Goal: Check status: Check status

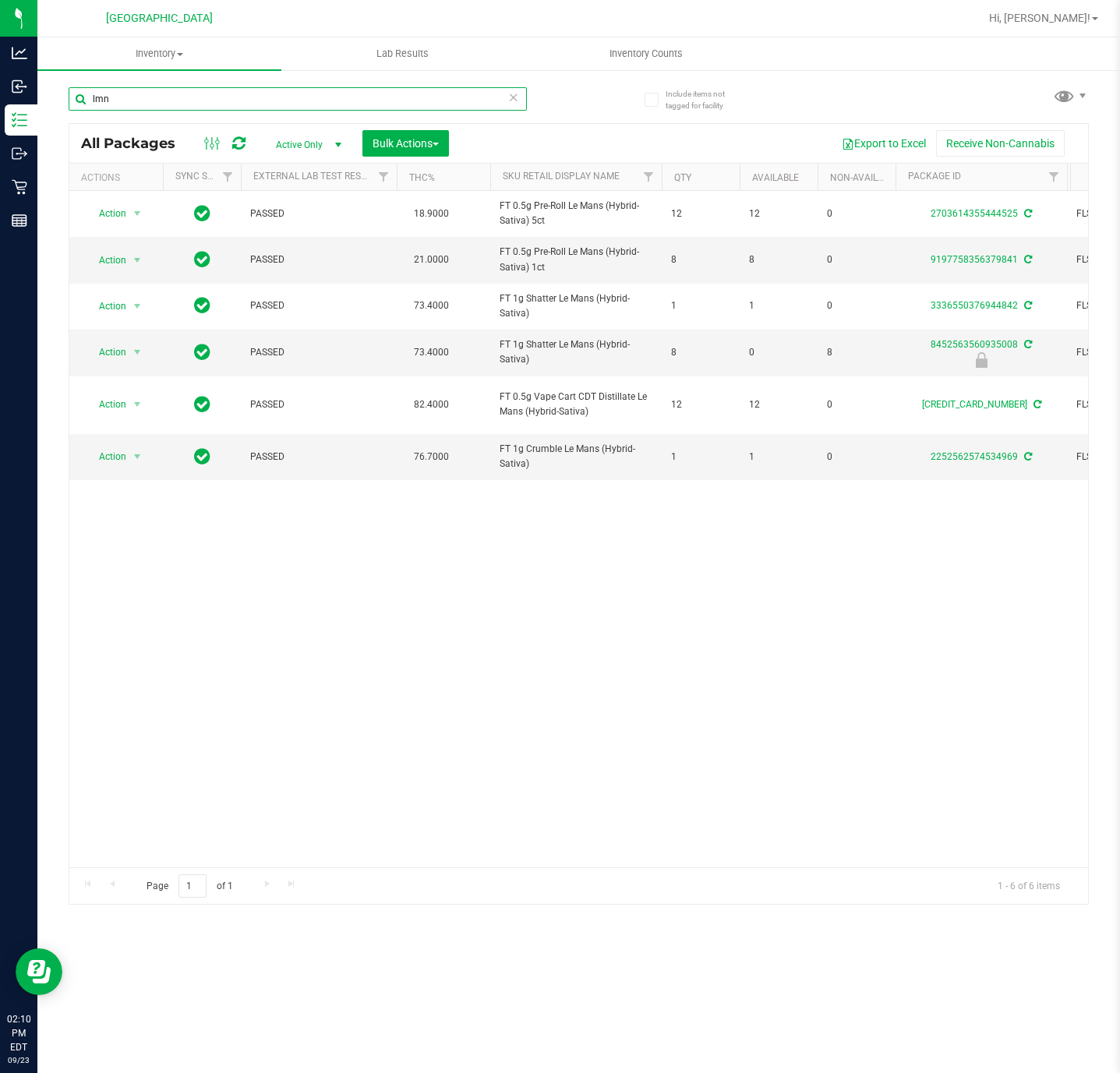
click at [173, 93] on input "lmn" at bounding box center [298, 99] width 459 height 23
click at [175, 105] on input "lmn" at bounding box center [298, 99] width 459 height 23
click at [175, 103] on input "lmn" at bounding box center [298, 99] width 459 height 23
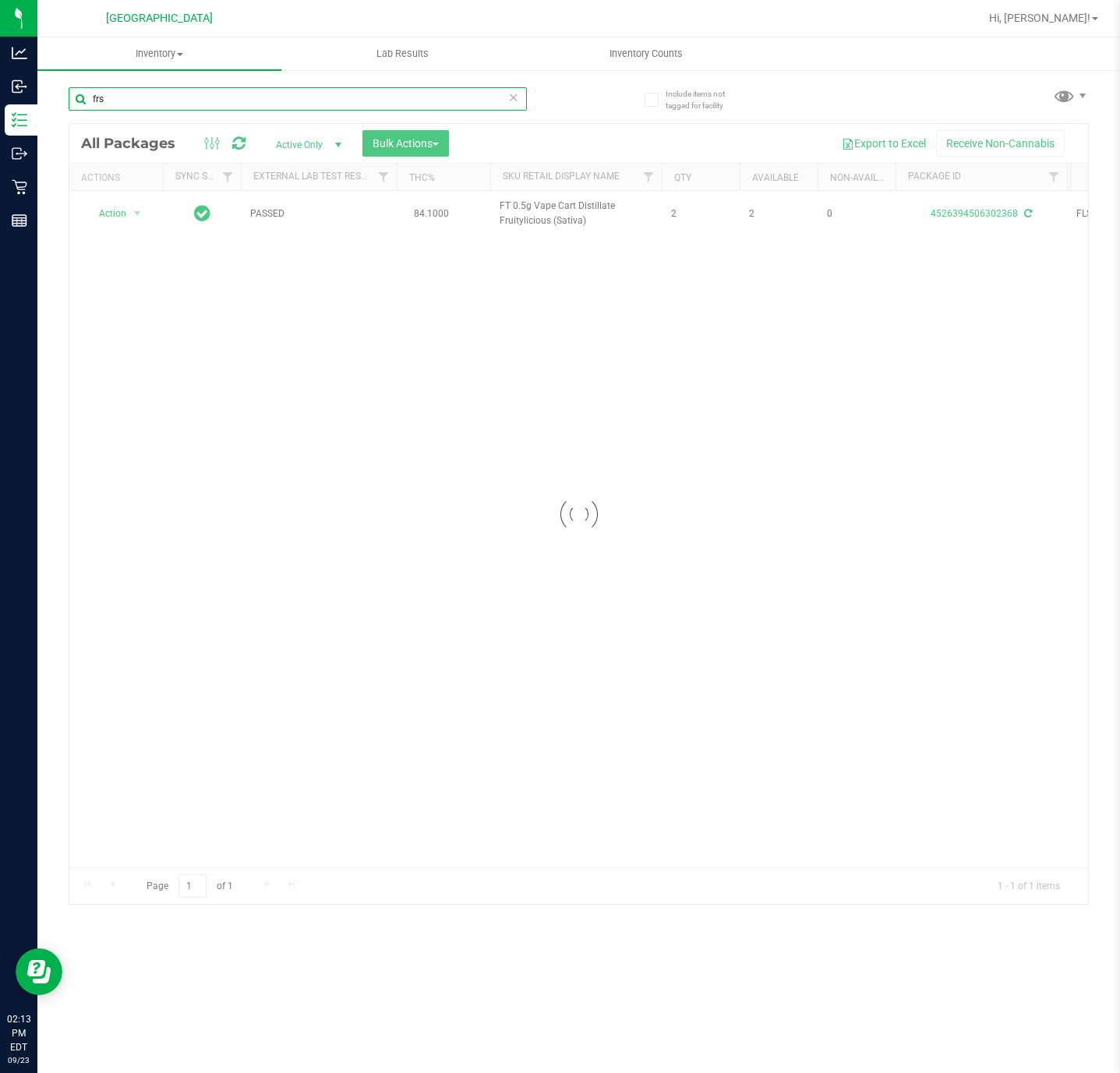
type input "frs"
click at [471, 667] on div at bounding box center [579, 514] width 1019 height 780
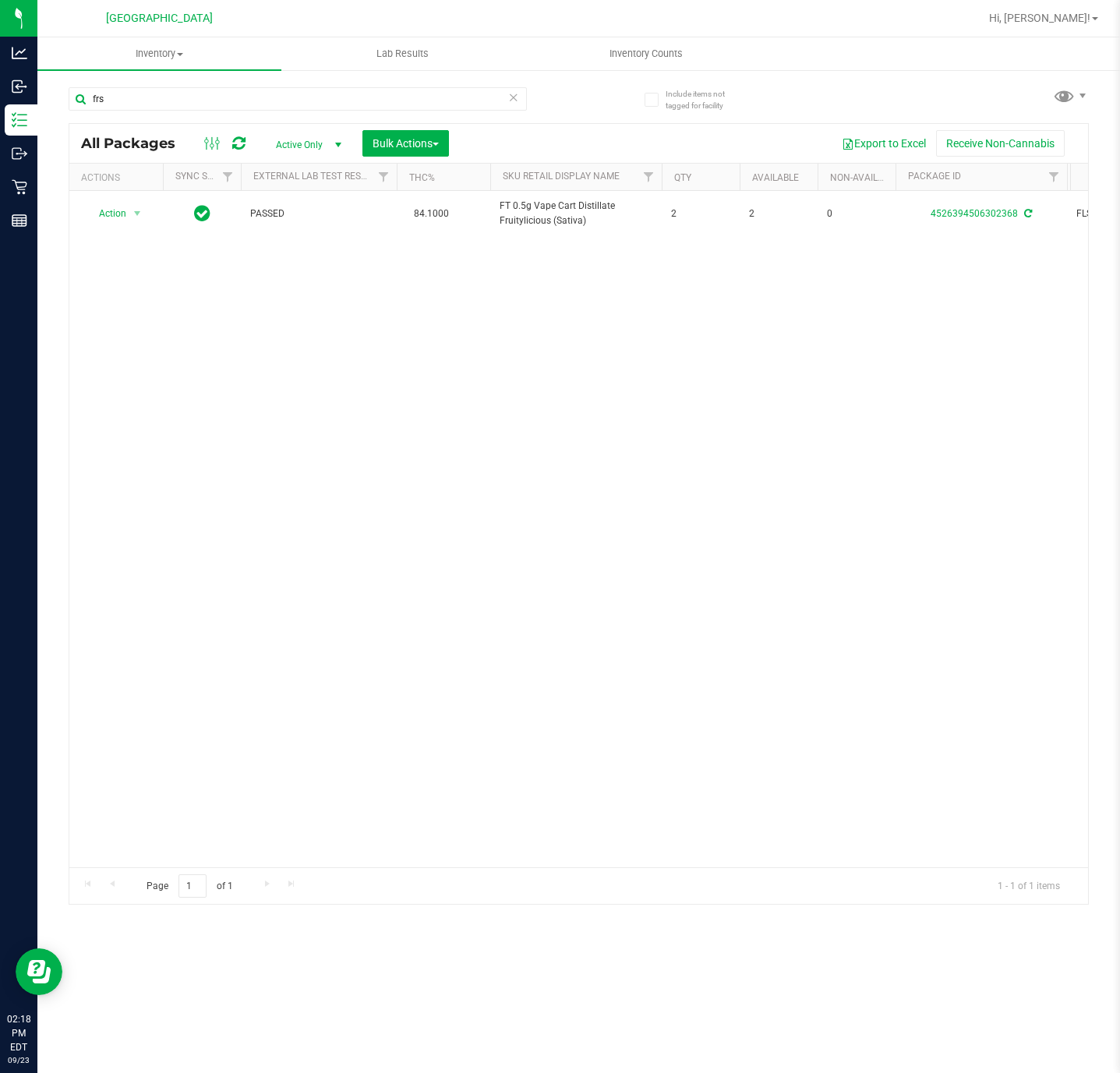
click at [230, 500] on div "Action Action Adjust qty Create package Edit attributes Global inventory Locate…" at bounding box center [579, 529] width 1019 height 676
click at [434, 529] on div "Action Action Adjust qty Create package Edit attributes Global inventory Locate…" at bounding box center [579, 529] width 1019 height 676
click at [370, 645] on div "Action Action Adjust qty Create package Edit attributes Global inventory Locate…" at bounding box center [579, 529] width 1019 height 676
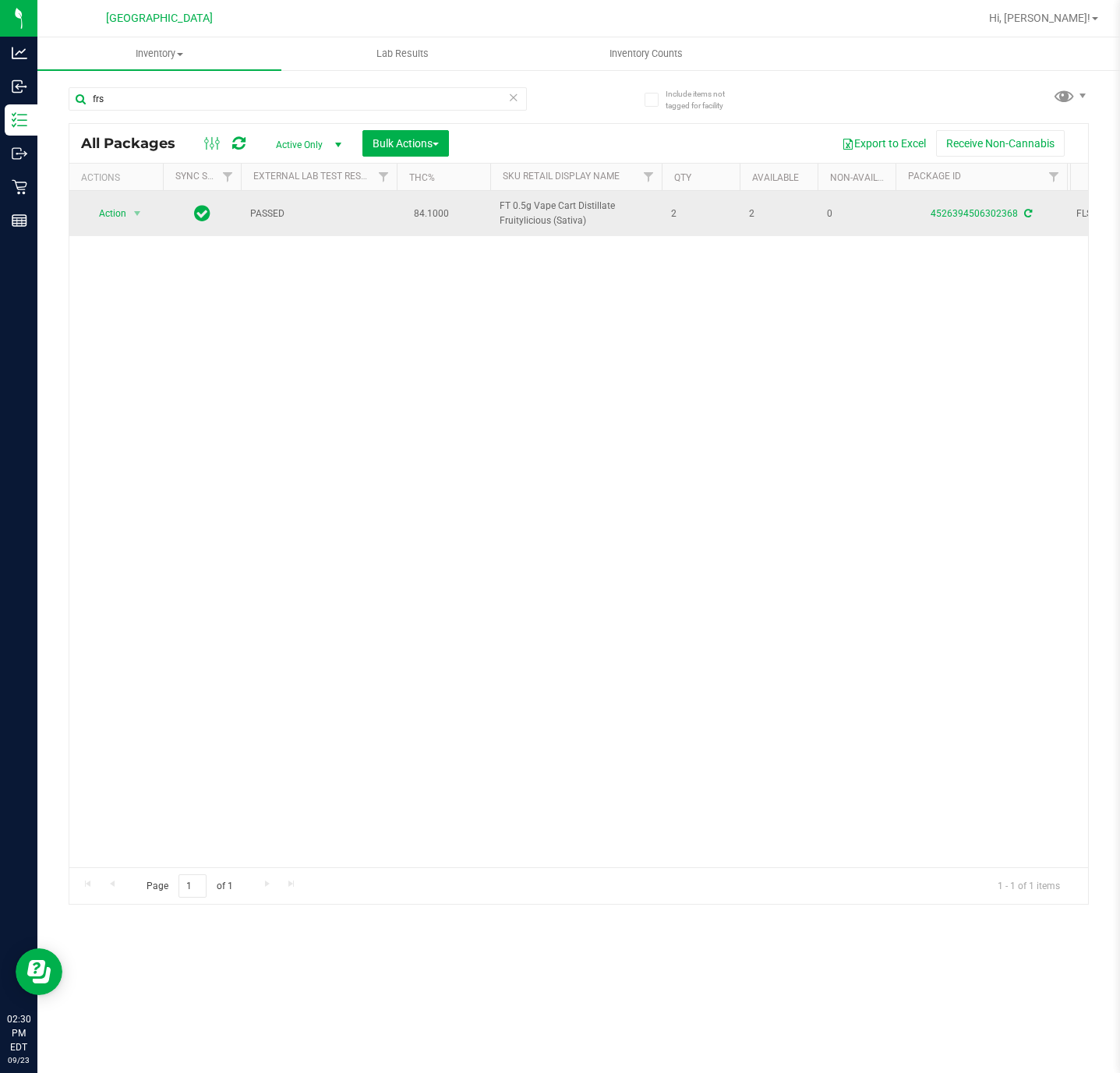
click at [541, 218] on span "FT 0.5g Vape Cart Distillate Fruitylicious (Sativa)" at bounding box center [575, 213] width 153 height 30
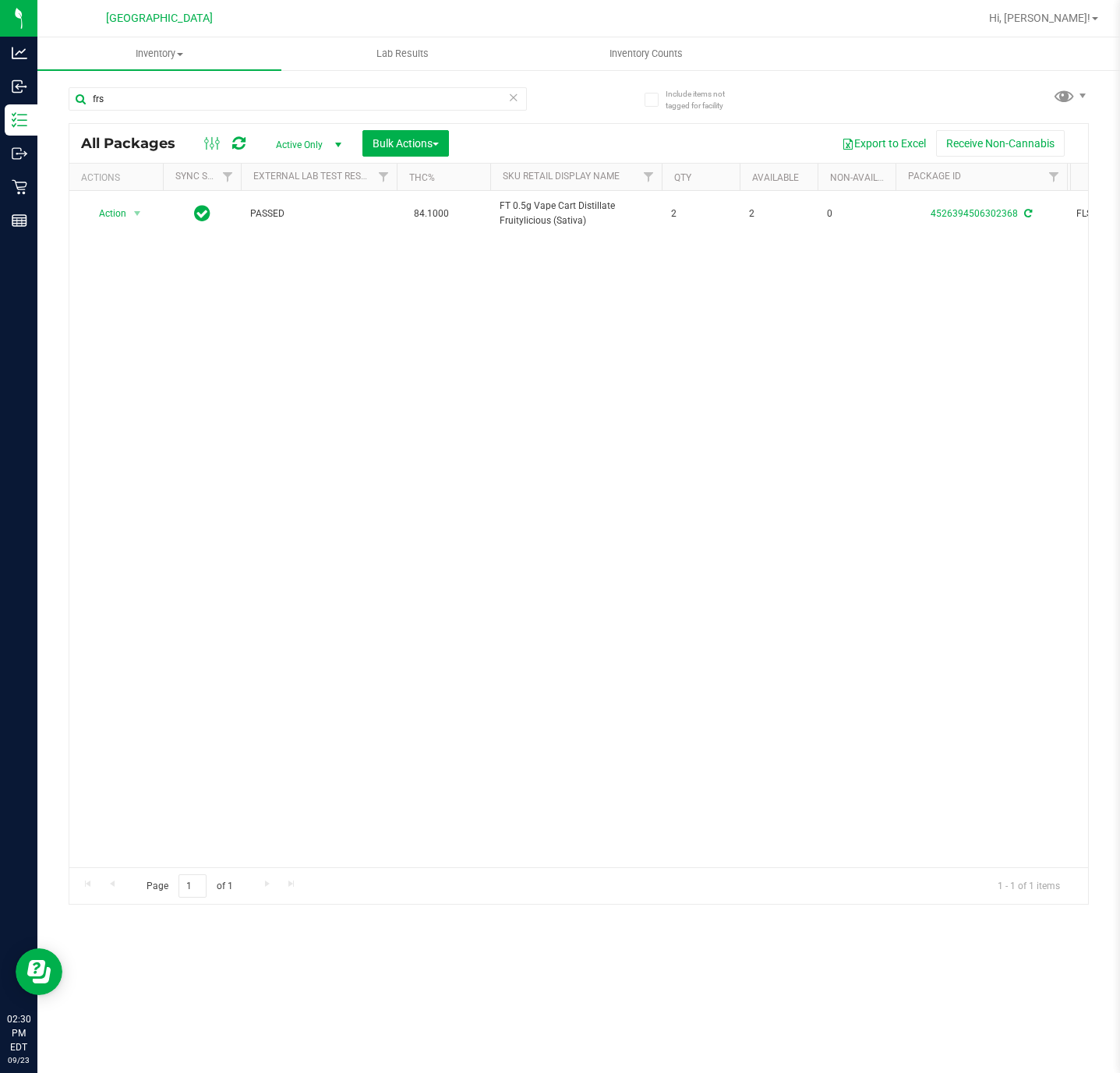
click at [512, 103] on icon at bounding box center [513, 97] width 11 height 18
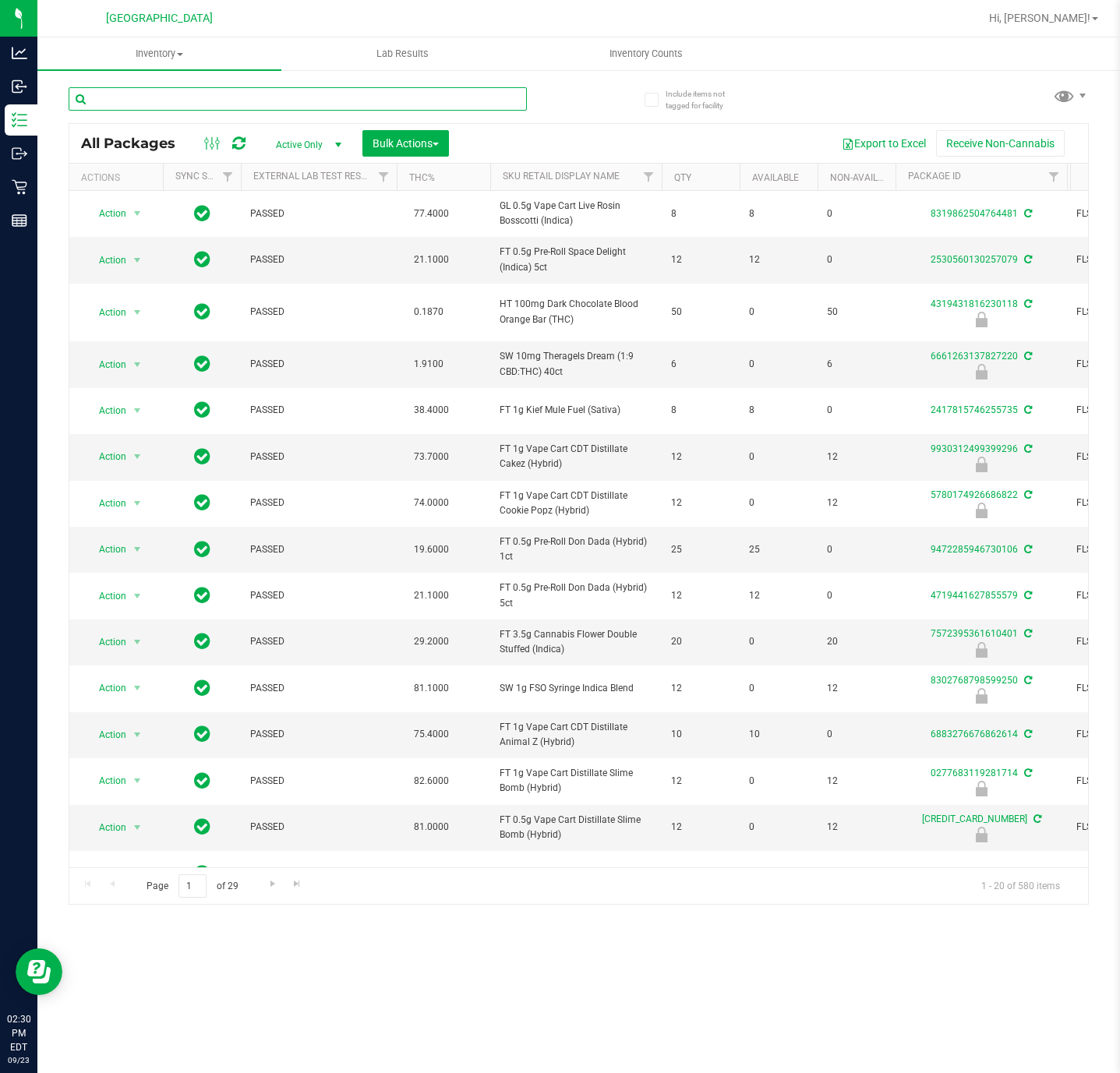
click at [314, 97] on input "text" at bounding box center [298, 99] width 459 height 23
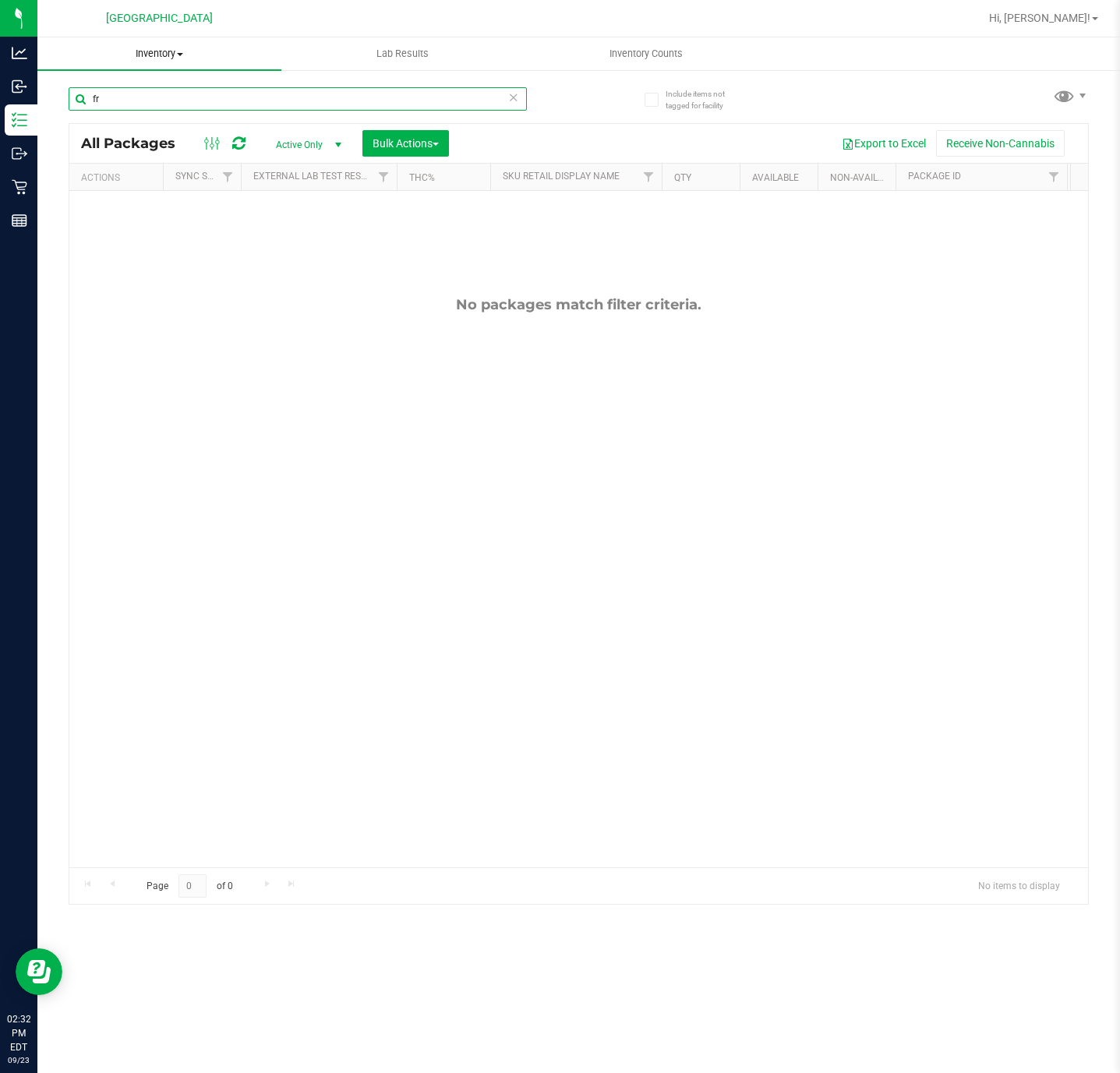
type input "f"
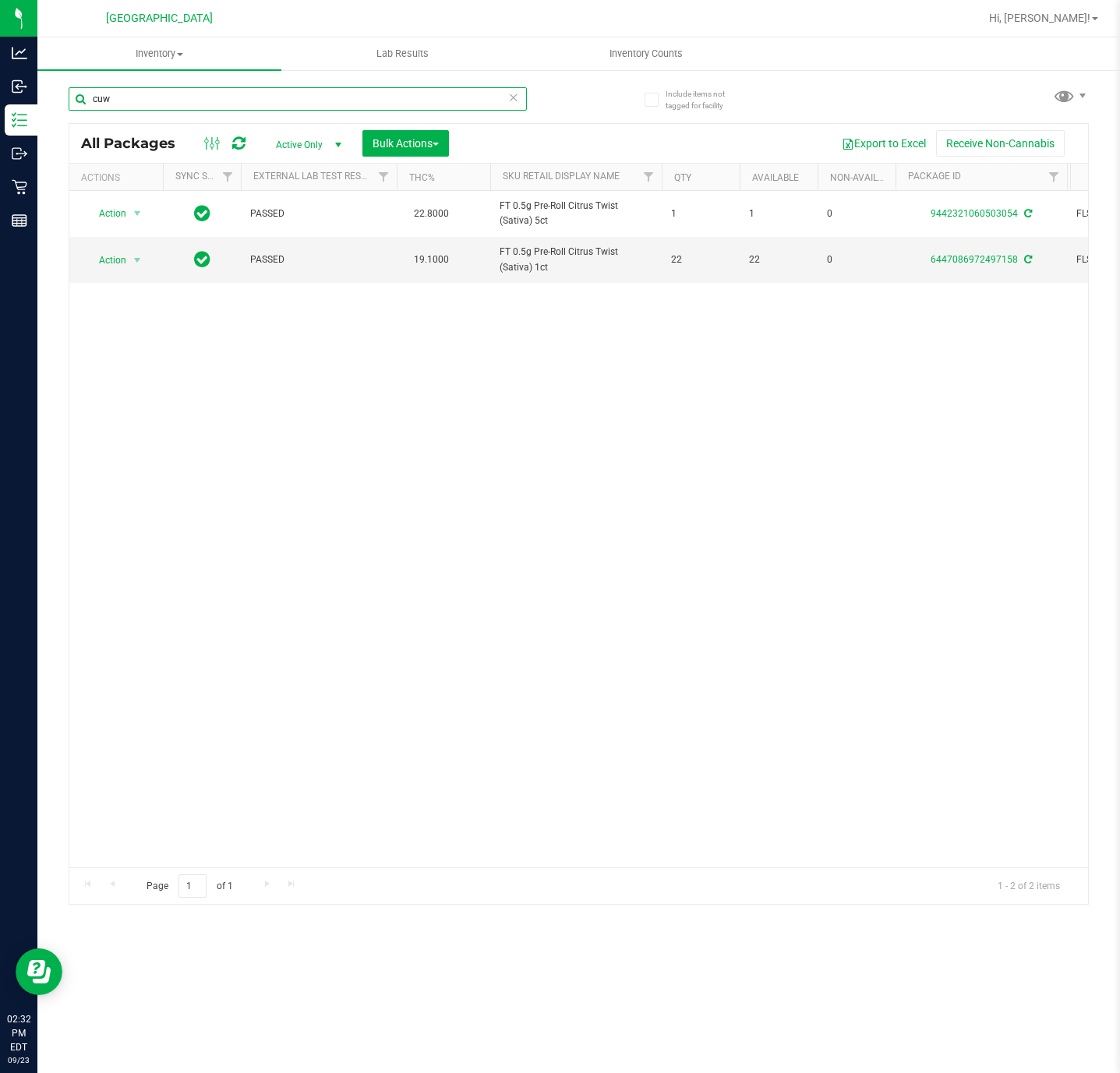
type input "cuw"
click at [354, 711] on div "Action Action Adjust qty Create package Edit attributes Global inventory Locate…" at bounding box center [579, 529] width 1019 height 676
click at [433, 707] on div "Action Action Adjust qty Create package Edit attributes Global inventory Locate…" at bounding box center [579, 529] width 1019 height 676
click at [314, 751] on div "Action Action Adjust qty Create package Edit attributes Global inventory Locate…" at bounding box center [579, 529] width 1019 height 676
click at [295, 480] on div "Action Action Adjust qty Create package Edit attributes Global inventory Locate…" at bounding box center [579, 529] width 1019 height 676
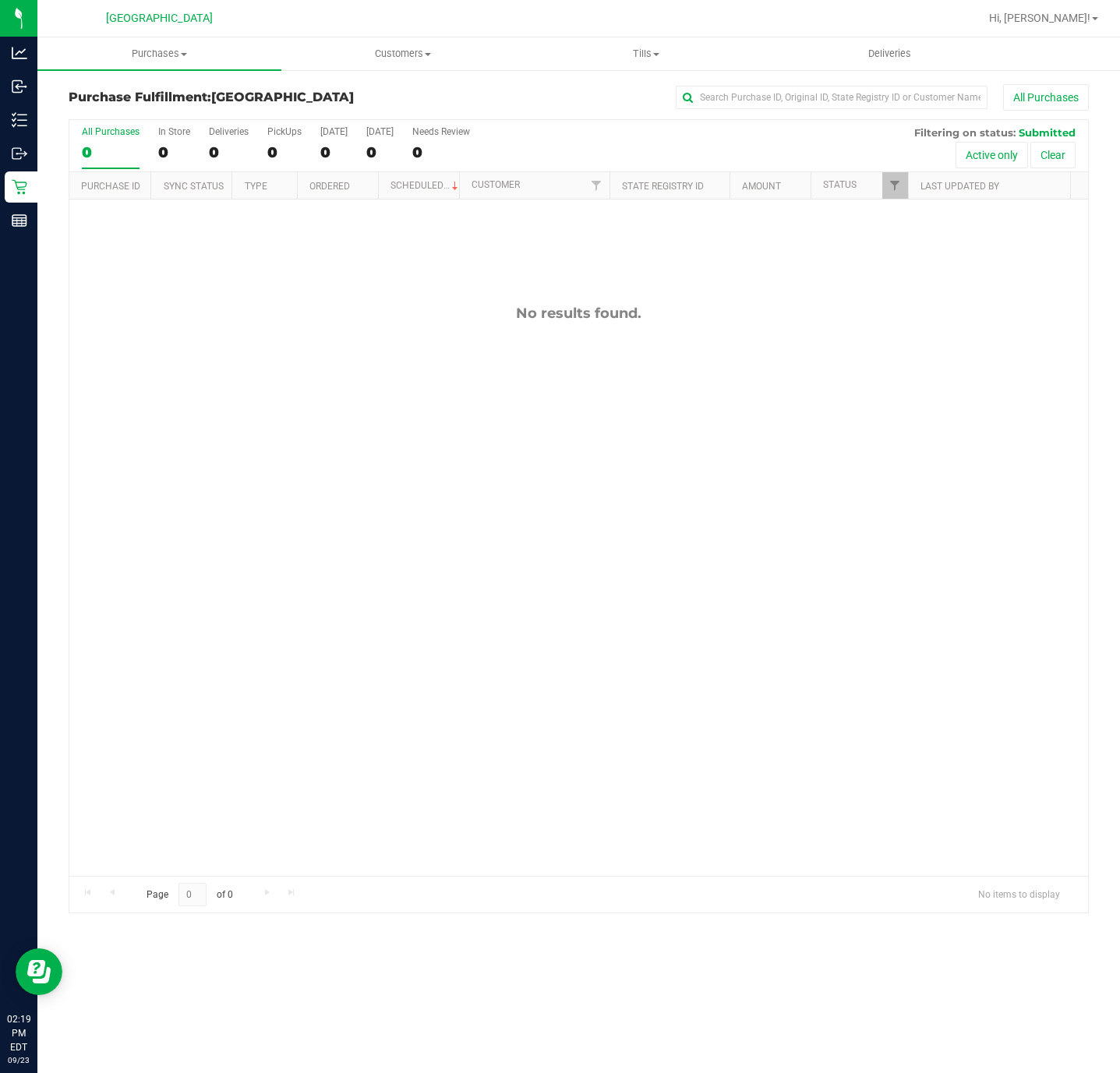
click at [326, 643] on div "No results found." at bounding box center [579, 590] width 1019 height 782
click at [561, 131] on div "All Purchases 0 In Store 0 Deliveries 0 PickUps 0 Today 0 Tomorrow 0 Needs Revi…" at bounding box center [579, 126] width 1019 height 13
click at [188, 52] on span "Purchases" at bounding box center [159, 53] width 244 height 14
click at [164, 103] on li "Fulfillment" at bounding box center [159, 113] width 244 height 18
click at [309, 672] on div "No results found." at bounding box center [579, 590] width 1019 height 782
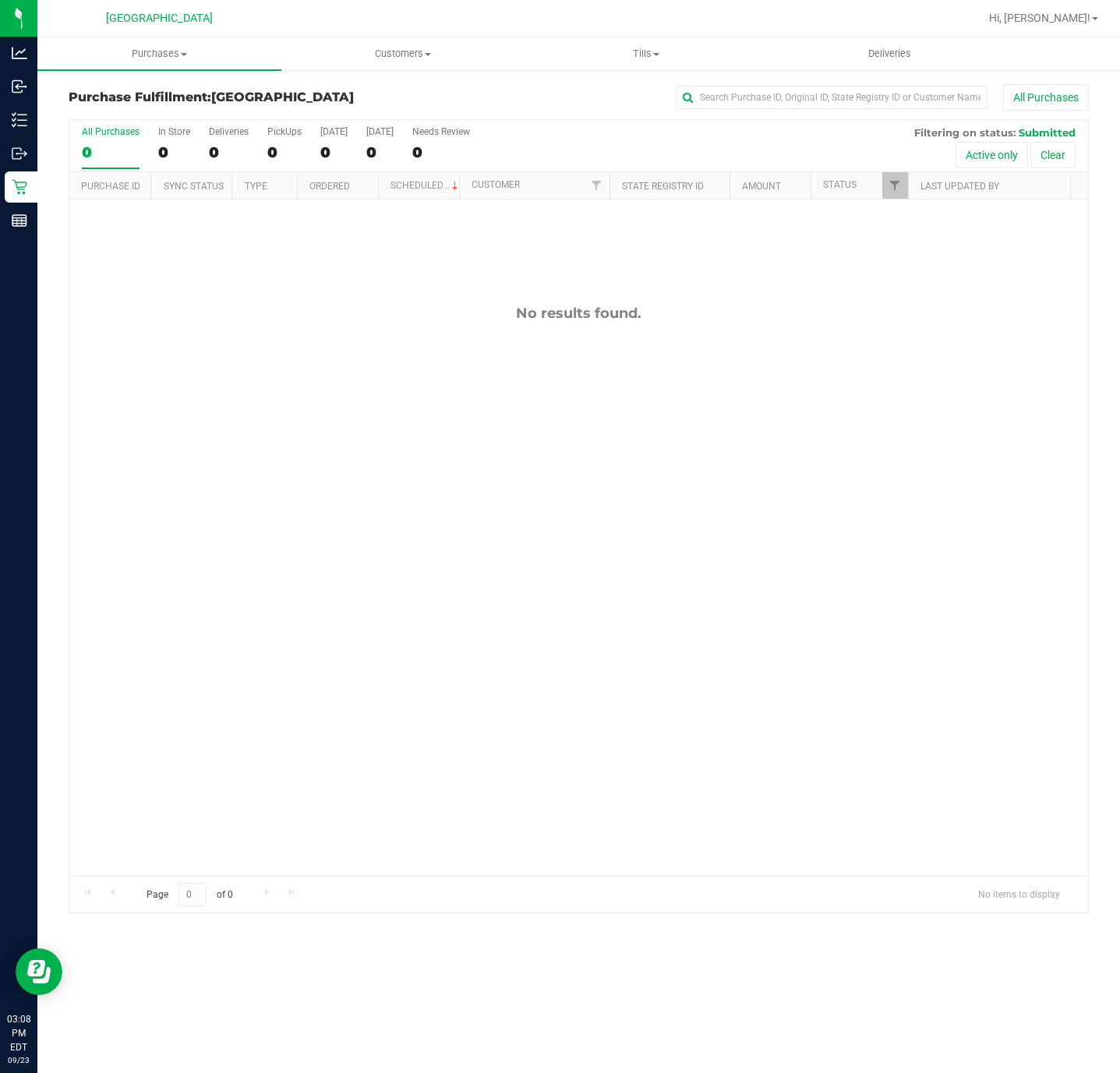
click at [161, 719] on div "No results found." at bounding box center [579, 590] width 1019 height 782
click at [320, 477] on div "No results found." at bounding box center [579, 590] width 1019 height 782
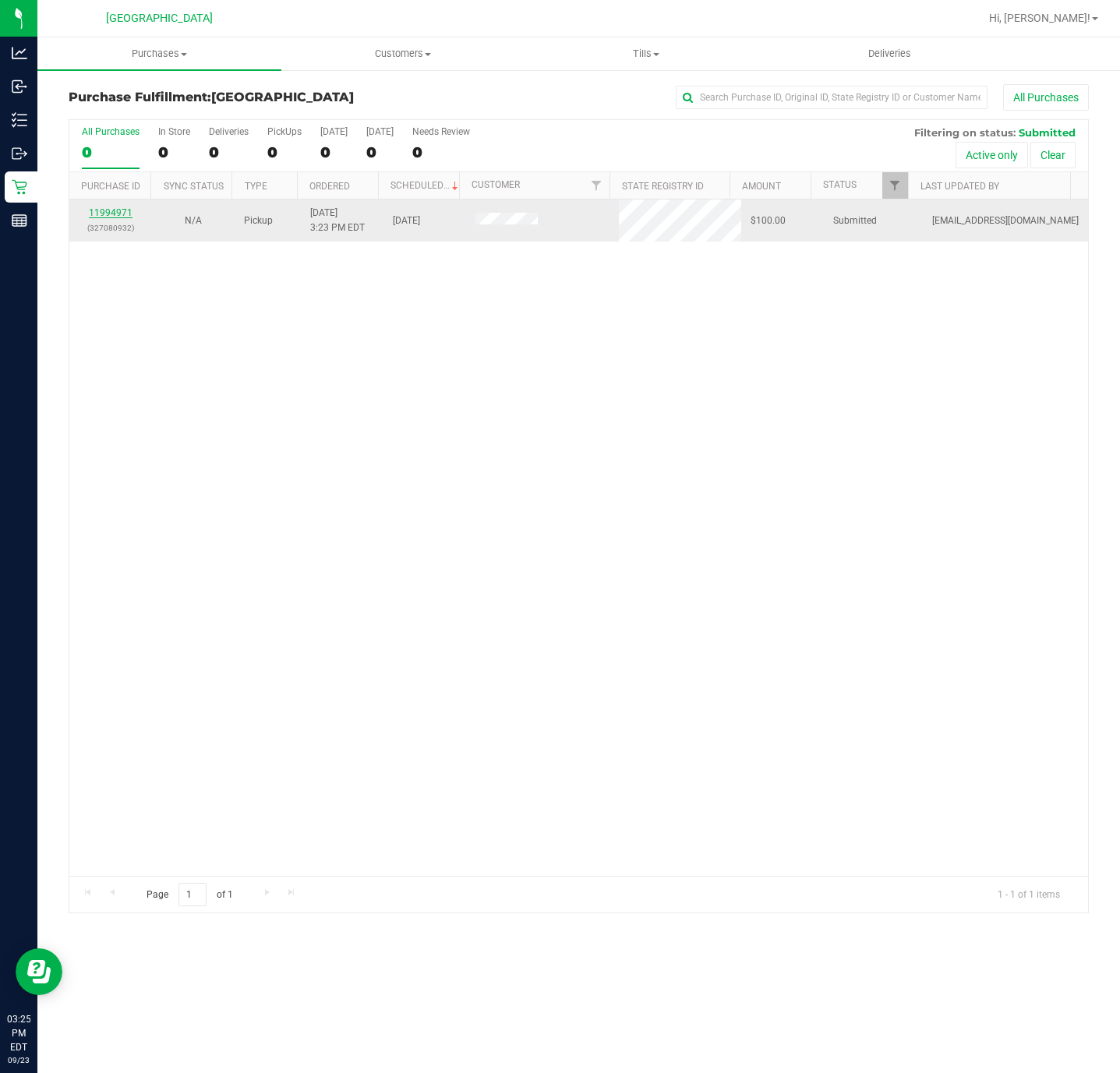
click at [117, 218] on link "11994971" at bounding box center [111, 213] width 43 height 11
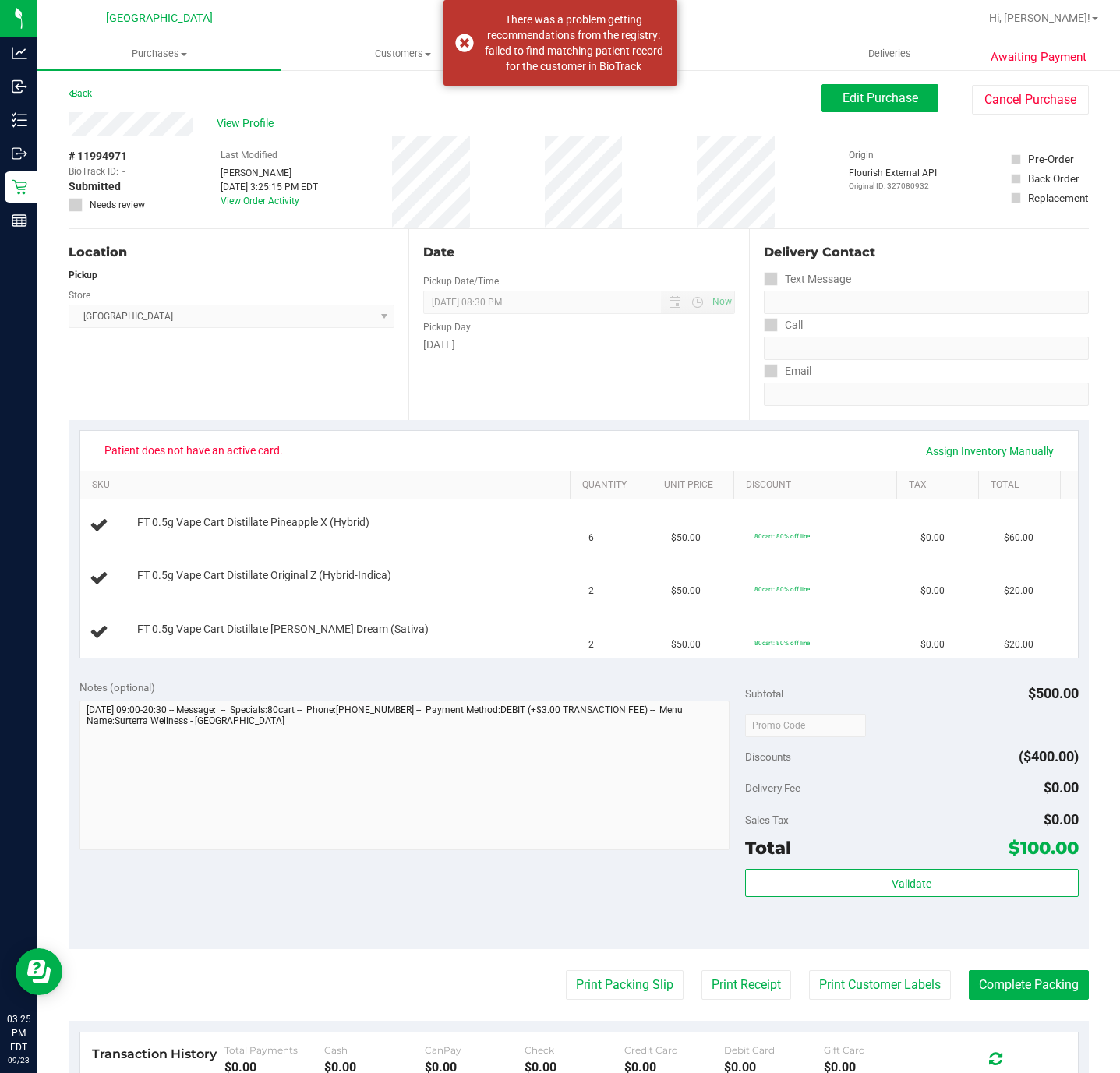
click at [221, 389] on div "Location Pickup Store Deerfield Beach WC Select Store Bonita Springs WC Boynton…" at bounding box center [239, 324] width 340 height 191
click at [269, 426] on div "Patient does not have an active card. Assign Inventory Manually SKU Quantity Un…" at bounding box center [579, 544] width 1021 height 248
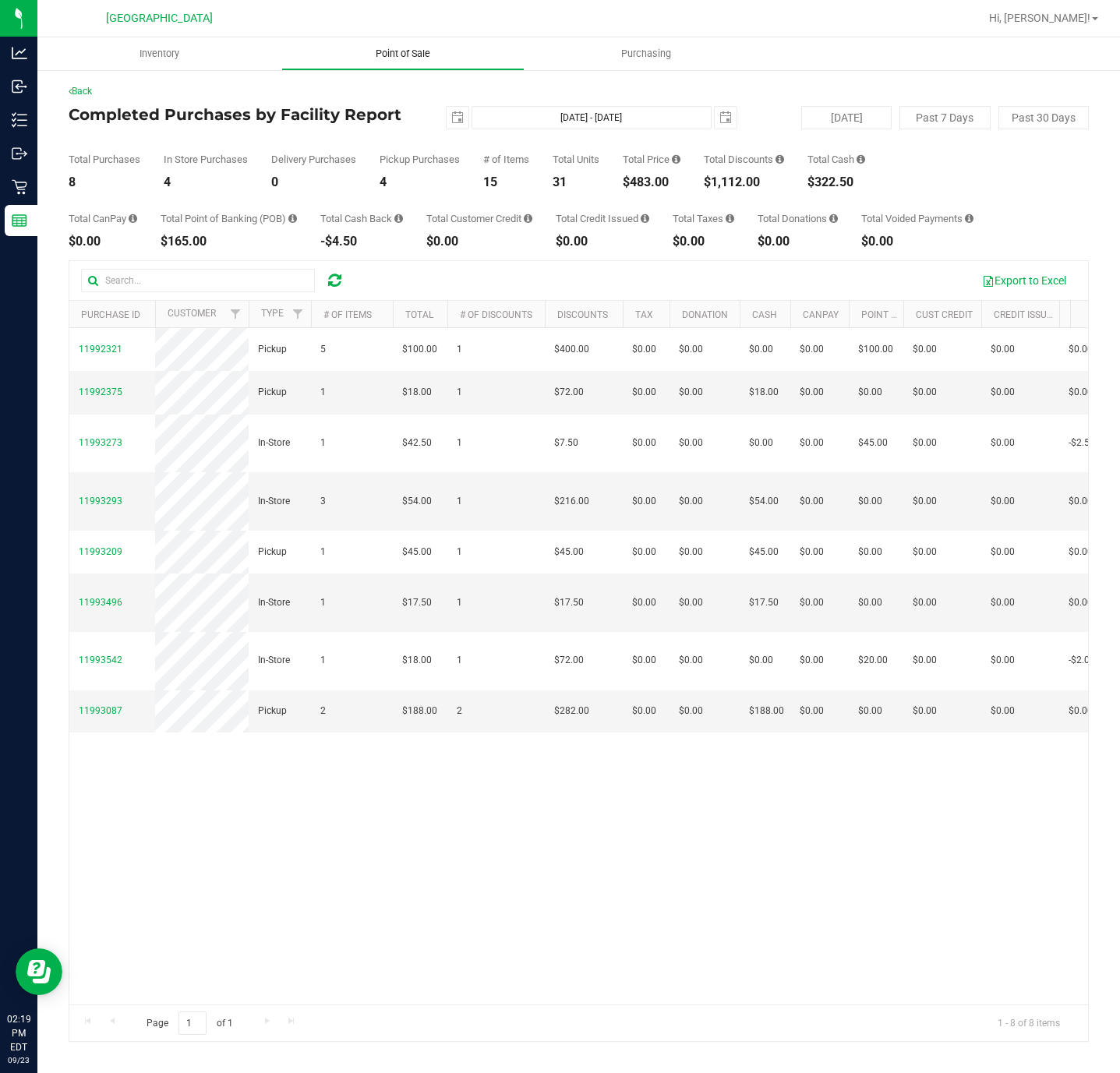
click at [398, 63] on uib-tab-heading "Point of Sale" at bounding box center [403, 53] width 243 height 31
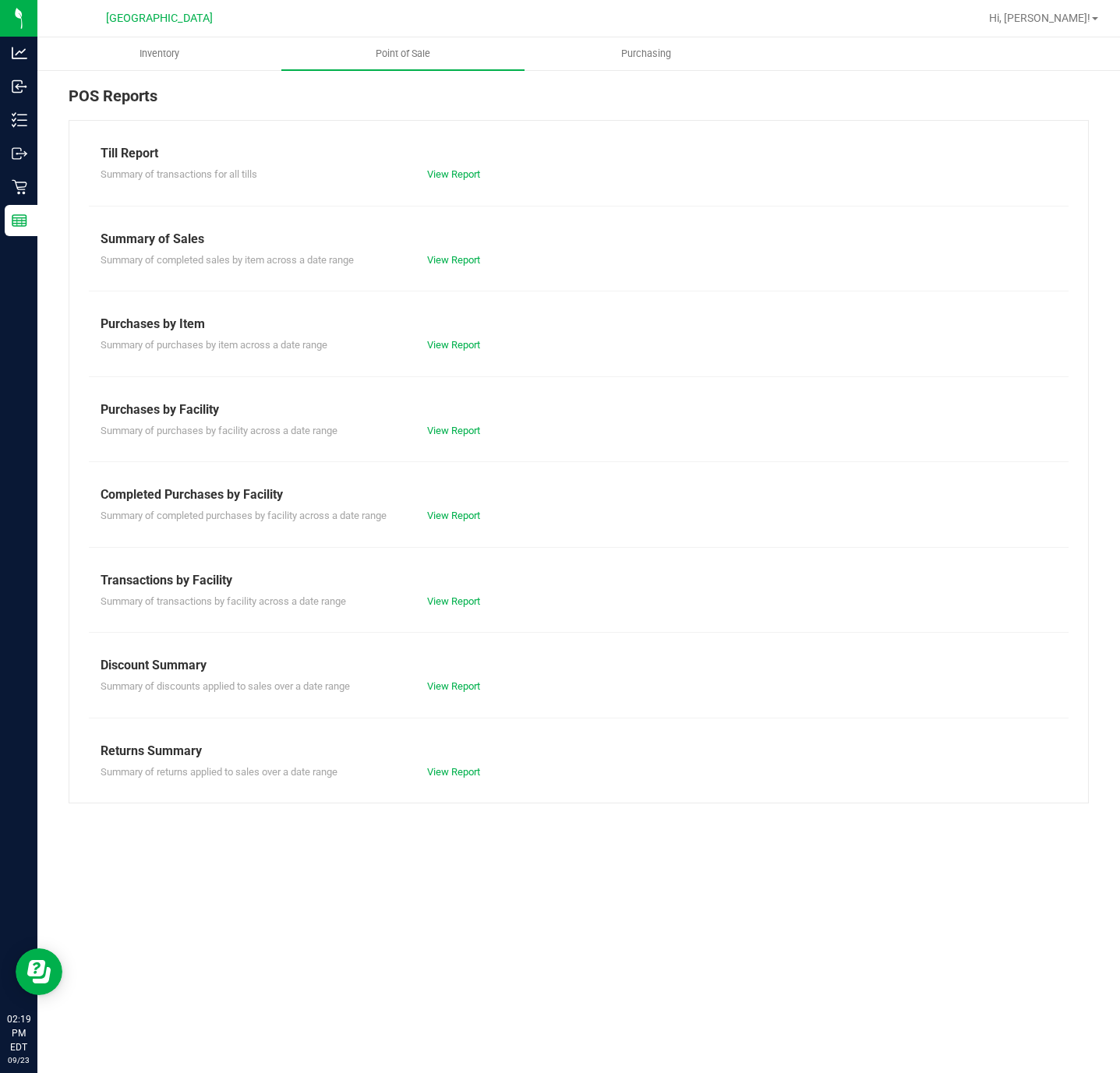
click at [676, 349] on div "Summary of purchases by item across a date range View Report" at bounding box center [579, 343] width 980 height 19
drag, startPoint x: 455, startPoint y: 518, endPoint x: 727, endPoint y: 473, distance: 275.7
click at [455, 517] on link "View Report" at bounding box center [454, 515] width 53 height 12
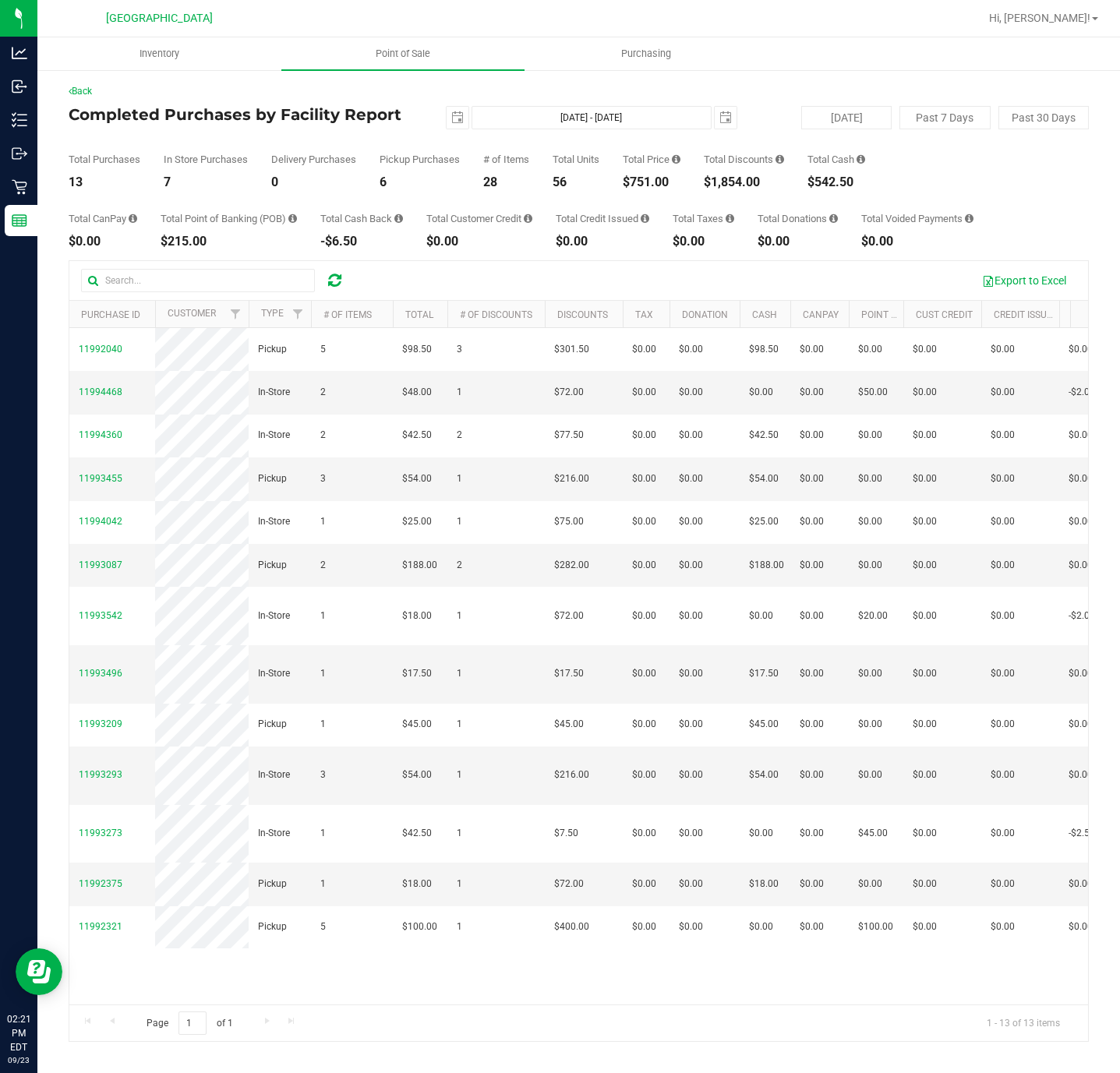
click at [1027, 187] on div "Total Purchases 13 In Store Purchases 7 Delivery Purchases 0 Pickup Purchases 6…" at bounding box center [579, 158] width 1021 height 59
drag, startPoint x: 946, startPoint y: 190, endPoint x: 981, endPoint y: 190, distance: 35.0
click at [946, 190] on div "Total CanPay $0.00 Total Point of Banking (POB) $215.00 Total Cash Back -$6.50 …" at bounding box center [579, 218] width 1021 height 59
click at [490, 250] on div "Back Completed Purchases by Facility Report 2025-09-23 Sep 23, 2025 - Sep 23, 2…" at bounding box center [579, 563] width 1021 height 958
click at [408, 56] on span "Point of Sale" at bounding box center [403, 53] width 97 height 14
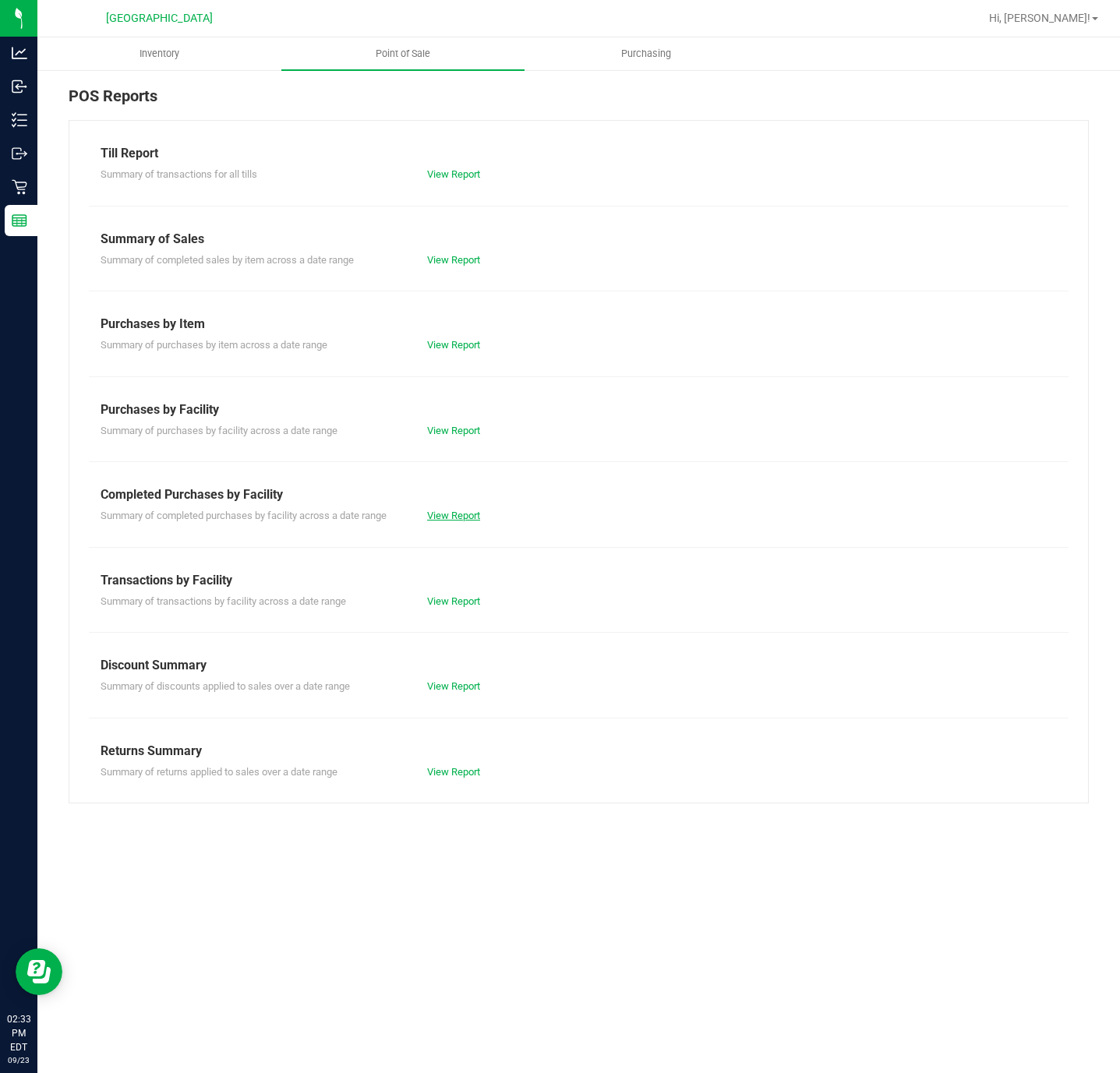
click at [456, 515] on link "View Report" at bounding box center [454, 515] width 53 height 12
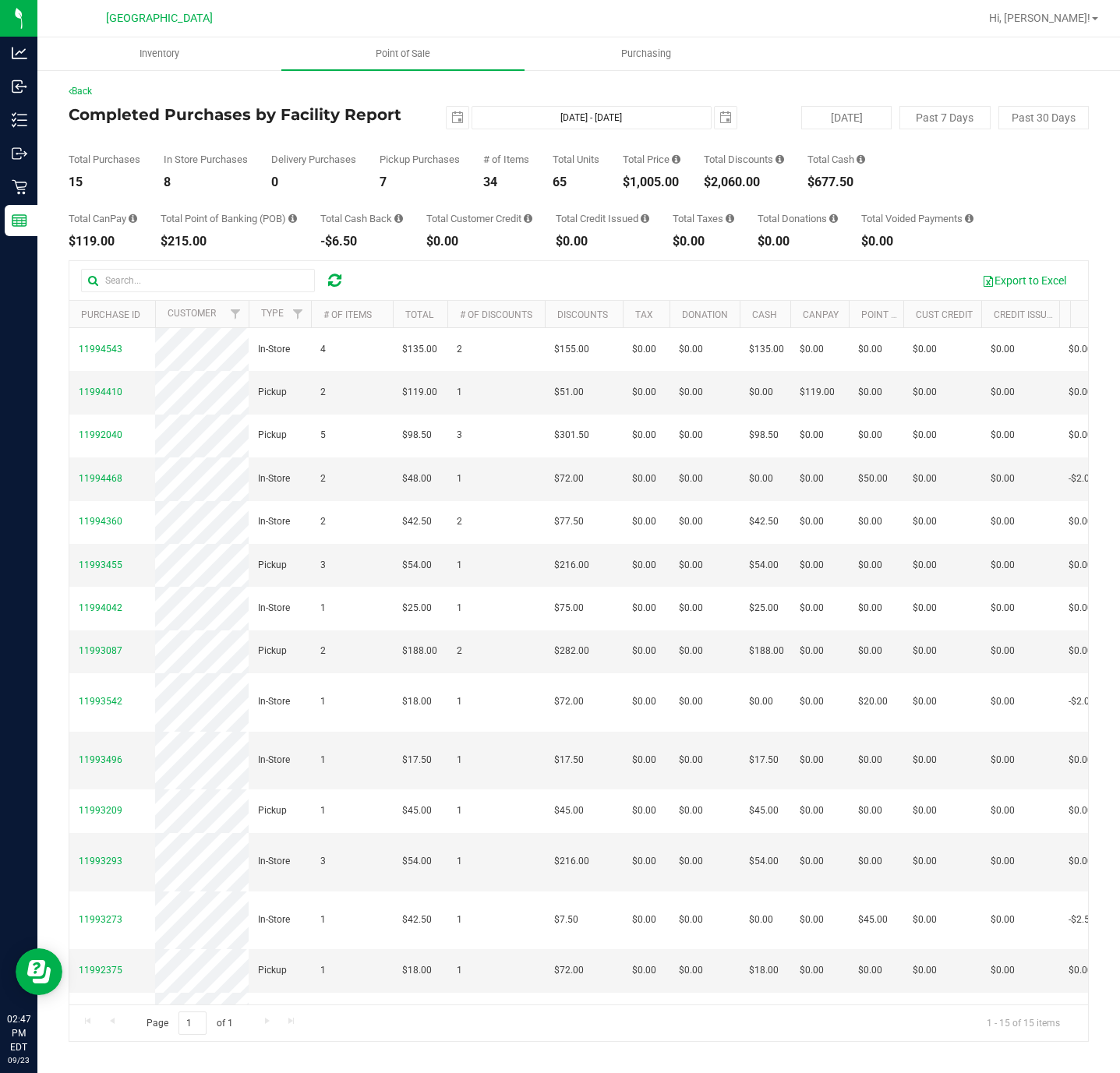
click at [828, 265] on div "Export to Excel" at bounding box center [579, 280] width 1019 height 39
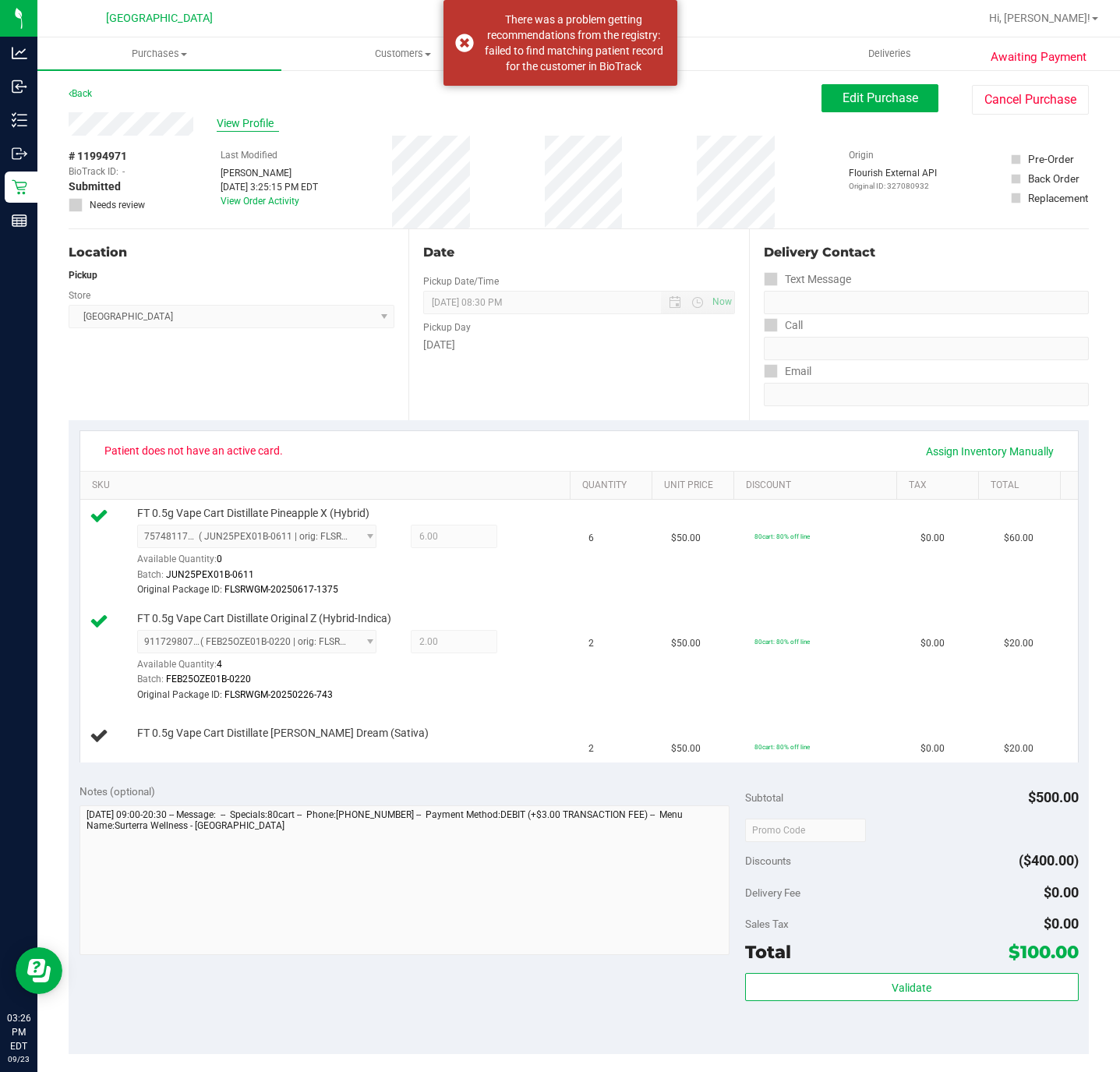
click at [267, 127] on span "View Profile" at bounding box center [248, 123] width 63 height 17
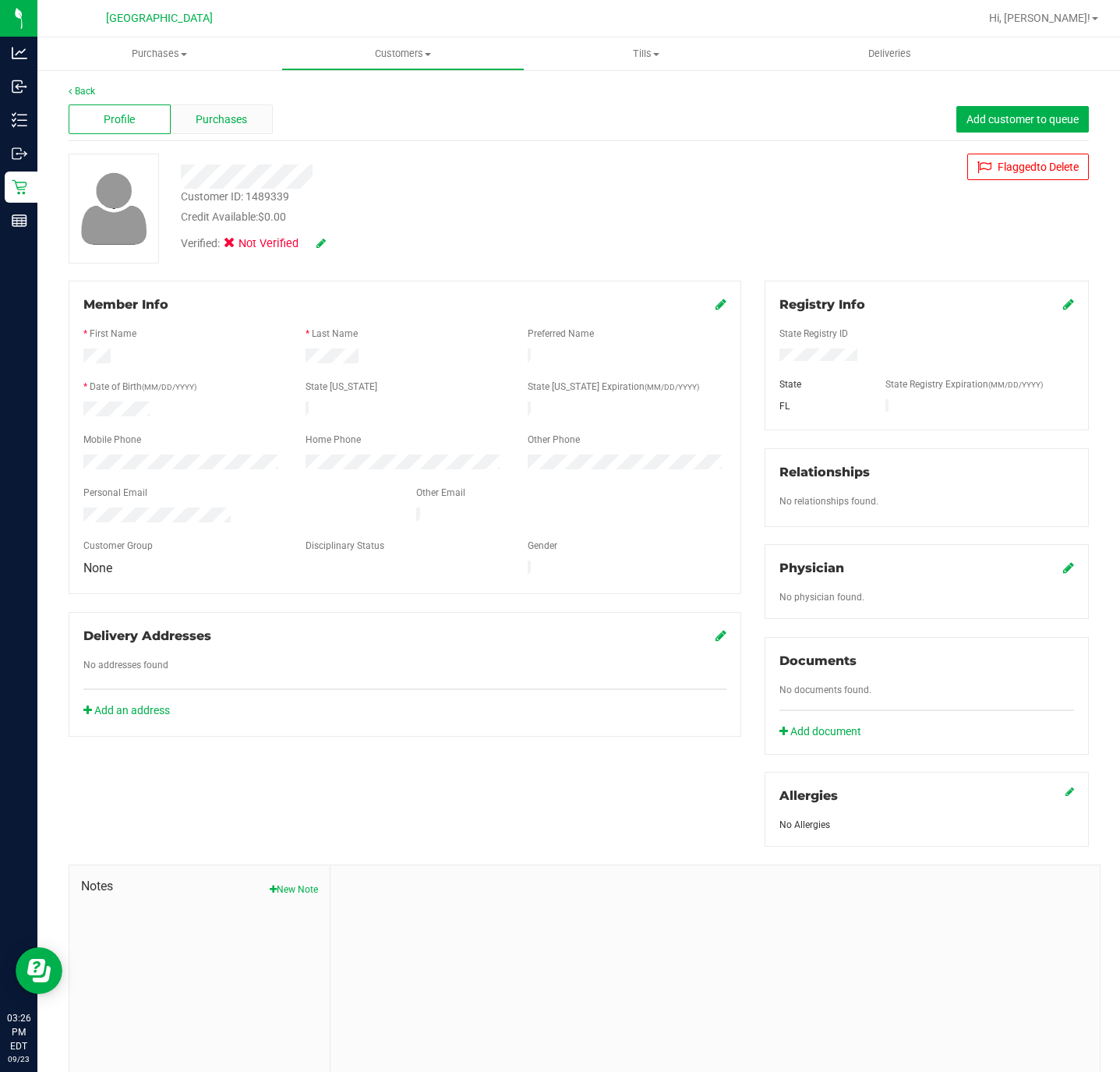
click at [239, 115] on span "Purchases" at bounding box center [222, 120] width 52 height 17
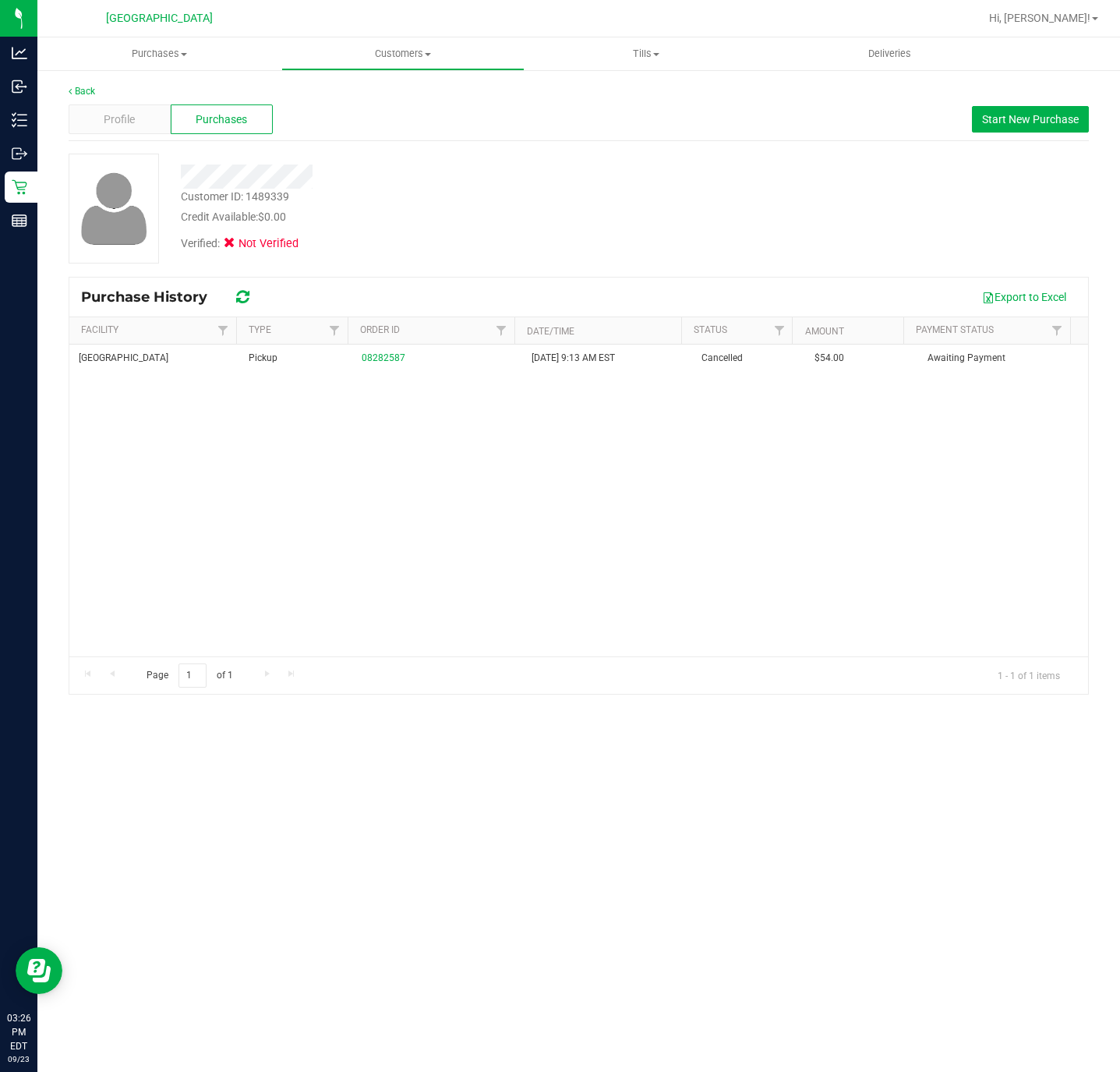
click at [614, 195] on div "Customer ID: 1489339 Credit Available: $0.00" at bounding box center [430, 207] width 522 height 37
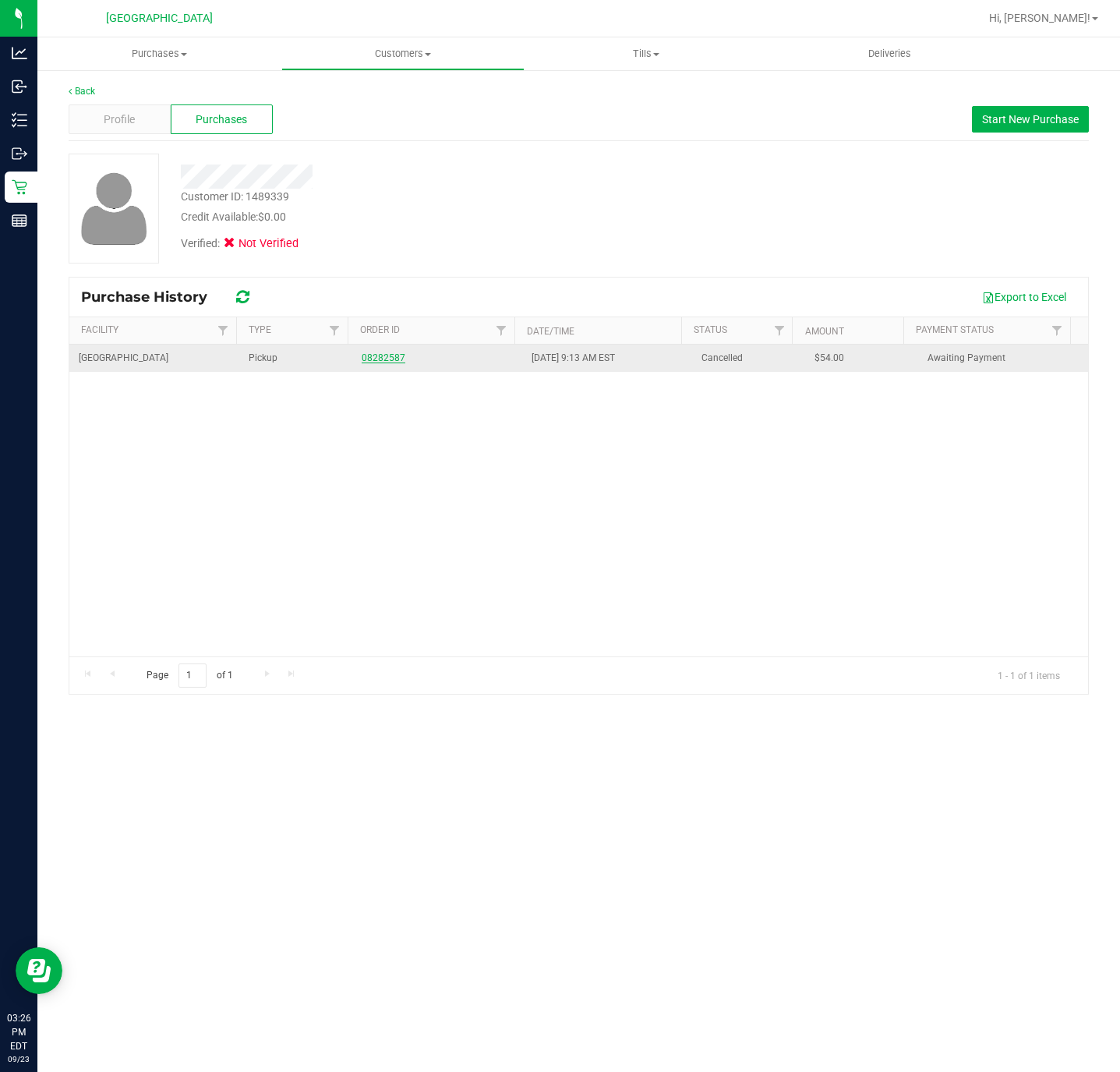
click at [369, 361] on link "08282587" at bounding box center [384, 358] width 43 height 11
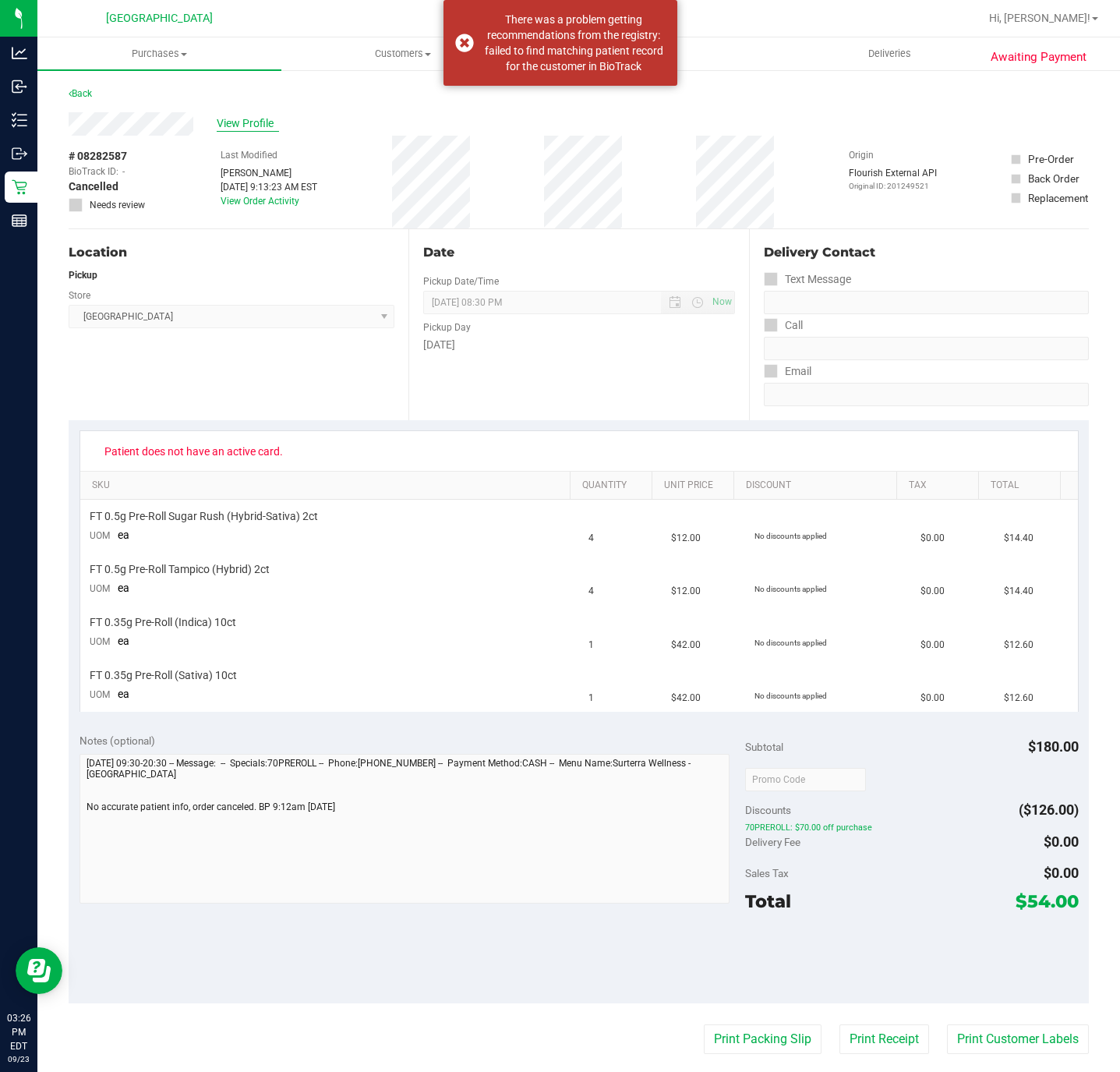
click at [237, 117] on span "View Profile" at bounding box center [248, 123] width 63 height 17
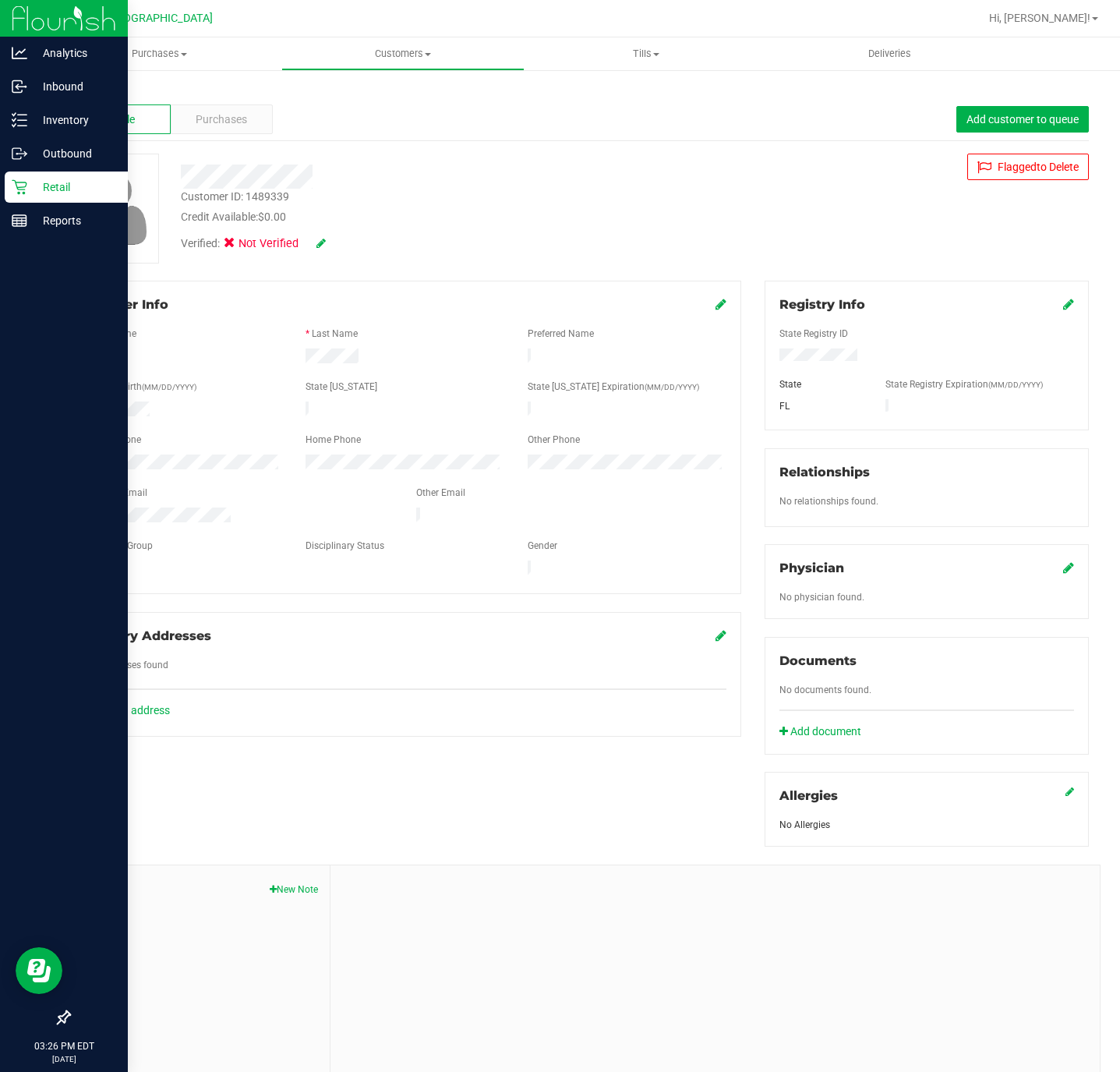
click at [45, 185] on p "Retail" at bounding box center [74, 187] width 93 height 18
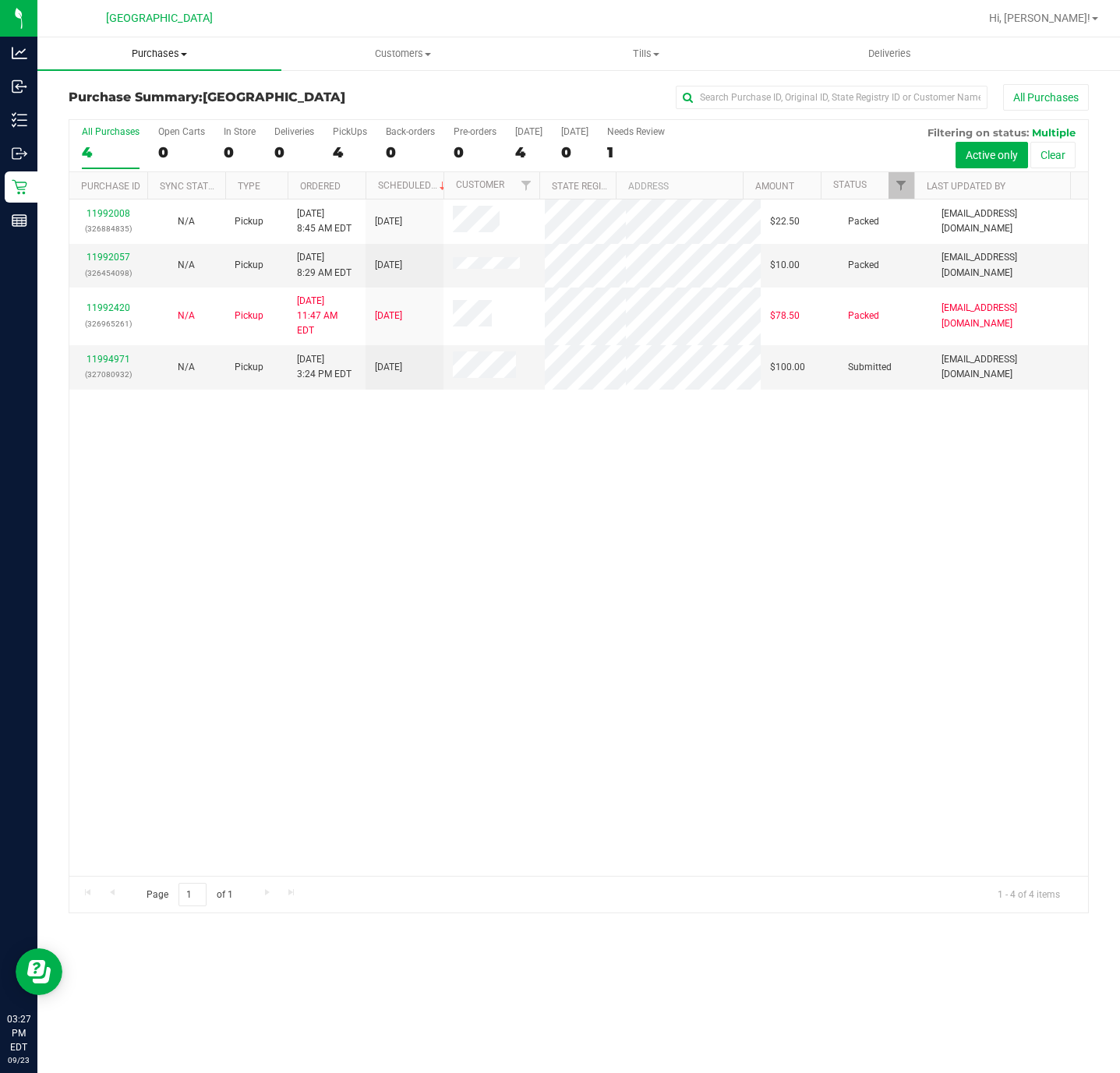
click at [157, 57] on span "Purchases" at bounding box center [159, 53] width 244 height 14
click at [143, 108] on li "Fulfillment" at bounding box center [159, 113] width 244 height 18
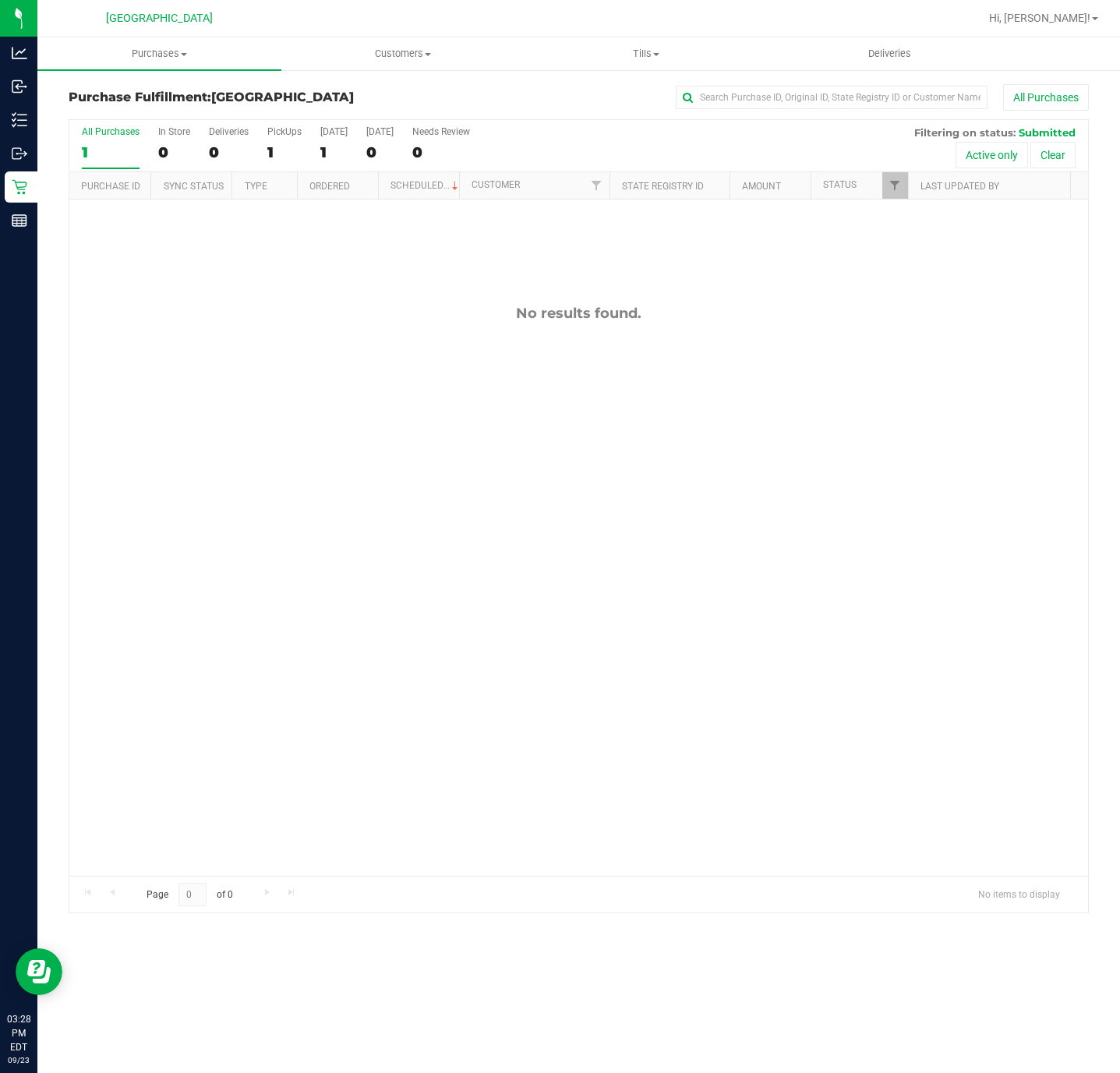
click at [281, 782] on div "No results found." at bounding box center [579, 590] width 1019 height 782
click at [340, 449] on div "No results found." at bounding box center [579, 590] width 1019 height 782
